Goal: Transaction & Acquisition: Register for event/course

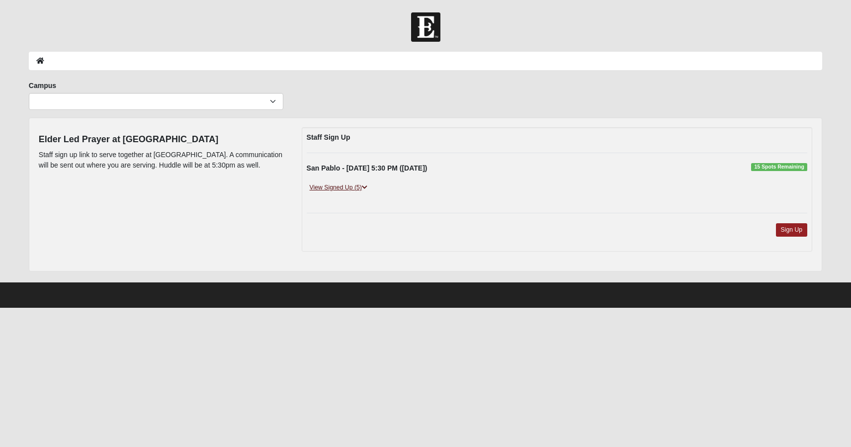
click at [337, 188] on link "View Signed Up (5)" at bounding box center [339, 188] width 64 height 10
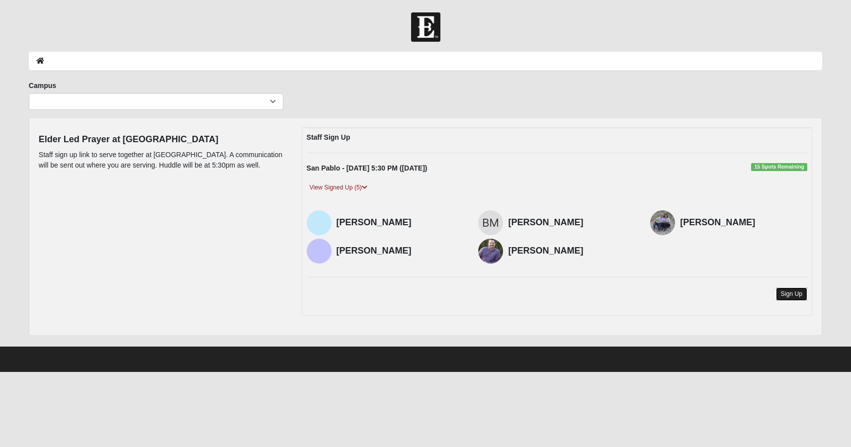
click at [803, 296] on link "Sign Up" at bounding box center [792, 293] width 32 height 13
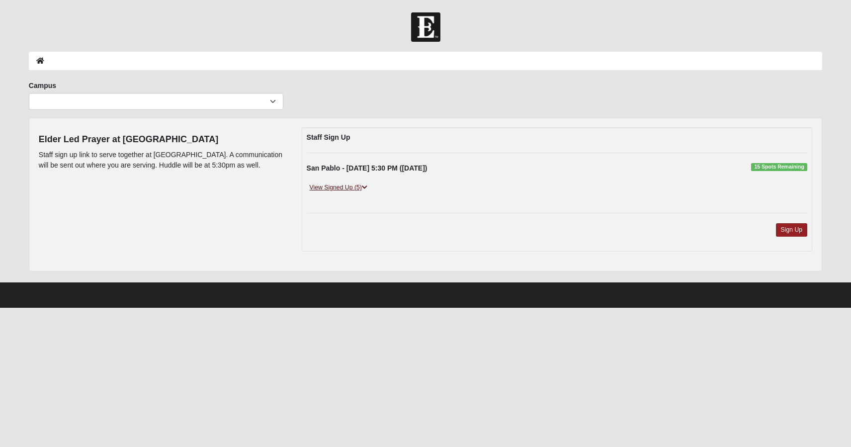
click at [343, 188] on link "View Signed Up (5)" at bounding box center [339, 188] width 64 height 10
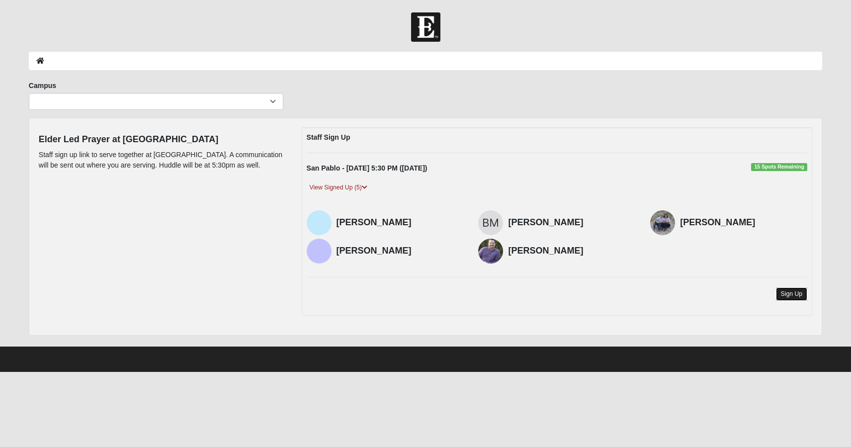
click at [791, 292] on link "Sign Up" at bounding box center [792, 293] width 32 height 13
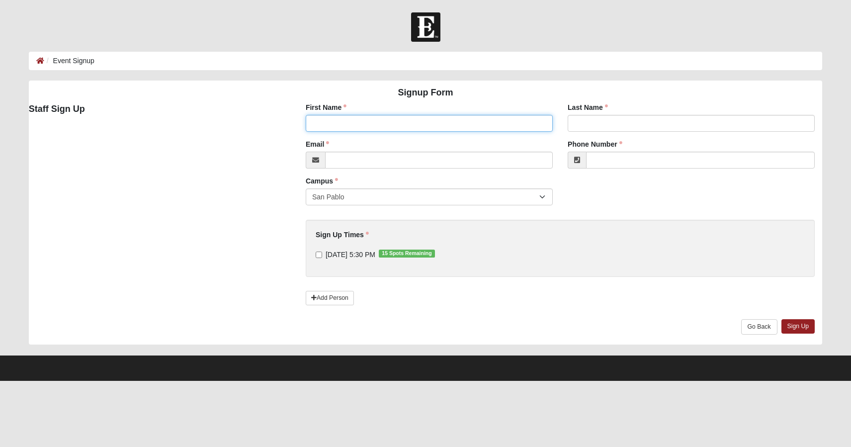
click at [356, 125] on input "First Name" at bounding box center [429, 123] width 247 height 17
type input "[PERSON_NAME]"
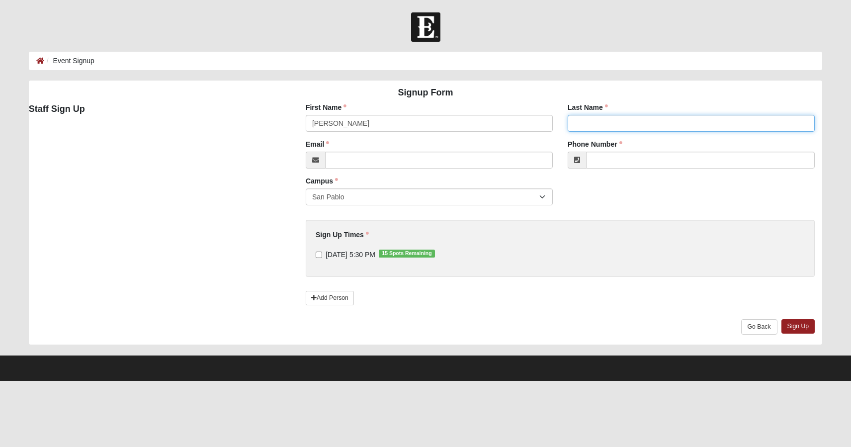
type input "[PERSON_NAME]"
type input "[PERSON_NAME][EMAIL_ADDRESS][PERSON_NAME][DOMAIN_NAME]"
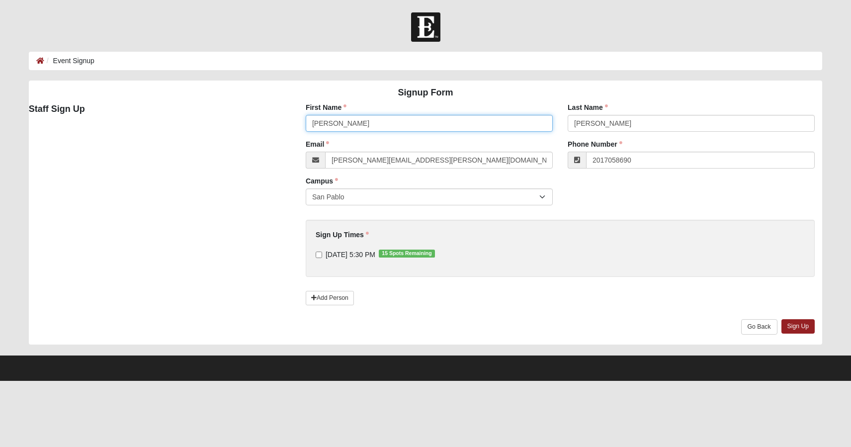
type input "[PHONE_NUMBER]"
click at [359, 201] on select "San Pablo" at bounding box center [429, 196] width 247 height 17
click at [319, 254] on input "[DATE] 5:30 PM 15 Spots Remaining" at bounding box center [319, 255] width 6 height 6
checkbox input "true"
click at [800, 326] on link "Sign Up" at bounding box center [799, 326] width 34 height 14
